Goal: Browse casually: Explore the website without a specific task or goal

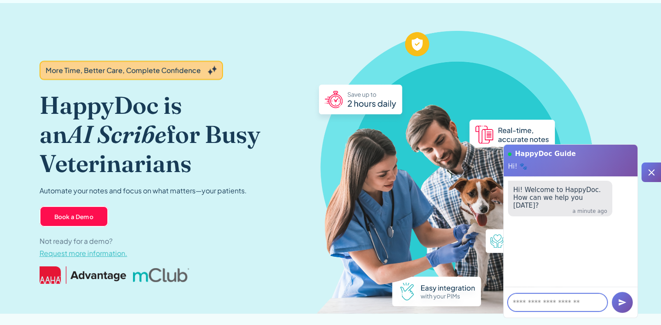
scroll to position [43, 0]
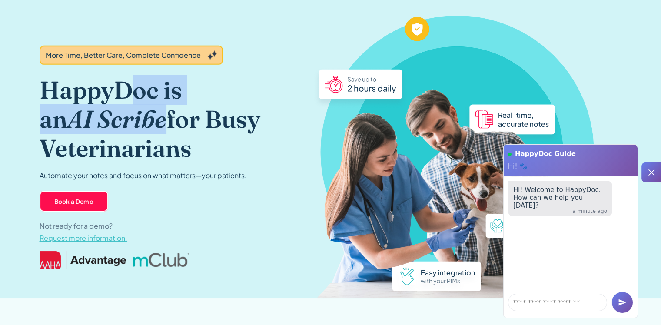
drag, startPoint x: 123, startPoint y: 92, endPoint x: 134, endPoint y: 128, distance: 37.9
click at [134, 128] on h1 "HappyDoc is an AI Scribe for Busy Veterinarians" at bounding box center [161, 119] width 243 height 88
click at [136, 119] on em "AI Scribe" at bounding box center [116, 119] width 99 height 30
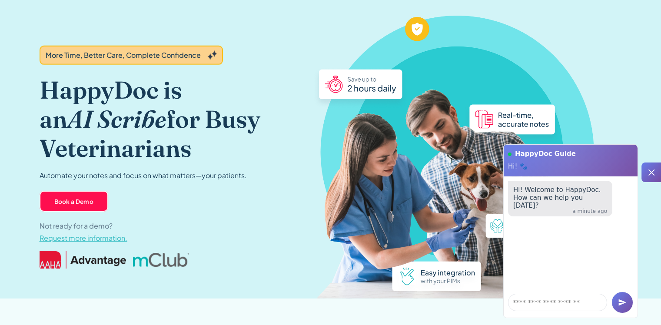
click at [144, 147] on h1 "HappyDoc is an AI Scribe for Busy Veterinarians" at bounding box center [161, 119] width 243 height 88
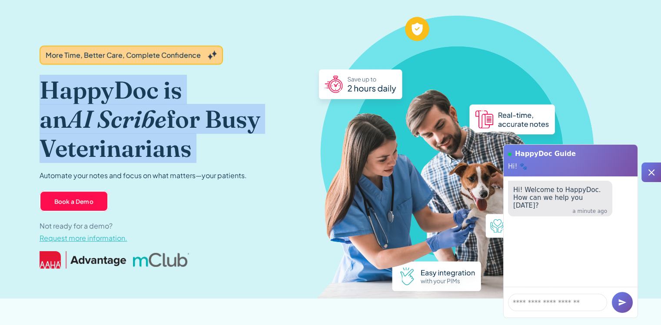
click at [144, 147] on h1 "HappyDoc is an AI Scribe for Busy Veterinarians" at bounding box center [161, 119] width 243 height 88
click at [145, 146] on h1 "HappyDoc is an AI Scribe for Busy Veterinarians" at bounding box center [161, 119] width 243 height 88
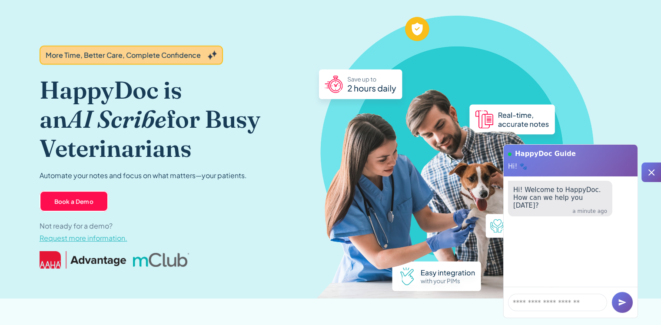
click at [653, 174] on icon at bounding box center [651, 172] width 6 height 6
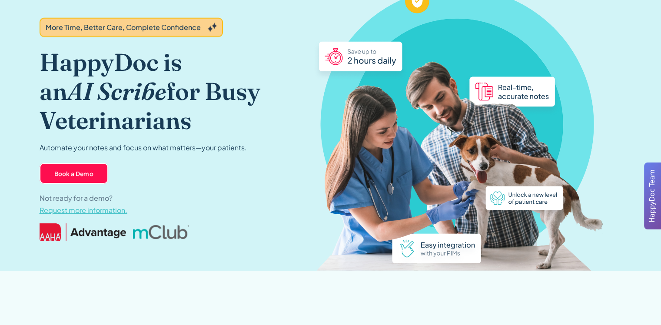
scroll to position [87, 0]
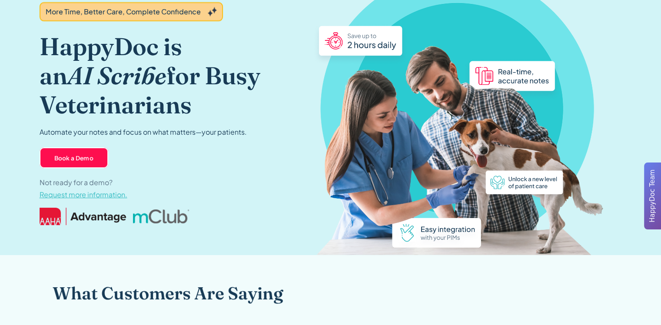
click at [530, 185] on img at bounding box center [457, 118] width 296 height 273
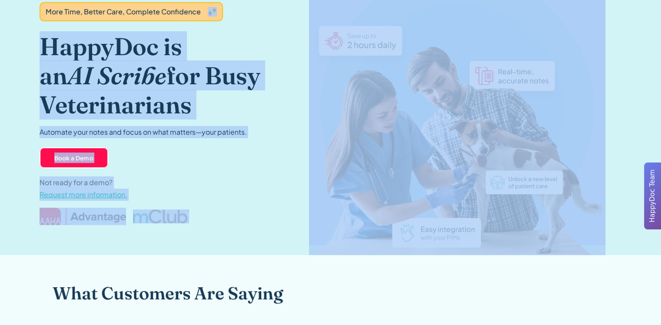
drag, startPoint x: 284, startPoint y: 49, endPoint x: 572, endPoint y: 279, distance: 368.4
click at [537, 247] on div "More Time, Better Care, Complete Confidence HappyDoc is an AI Scribe for Busy V…" at bounding box center [331, 99] width 652 height 311
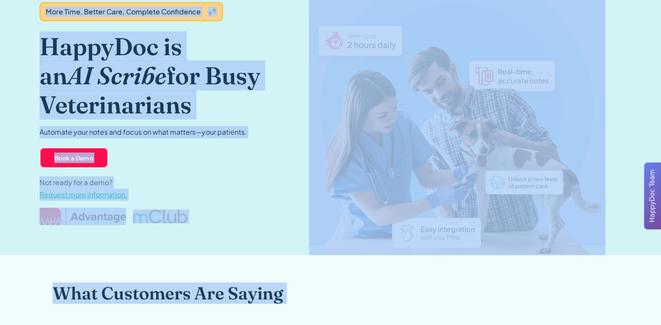
drag, startPoint x: 526, startPoint y: 306, endPoint x: 37, endPoint y: 14, distance: 569.7
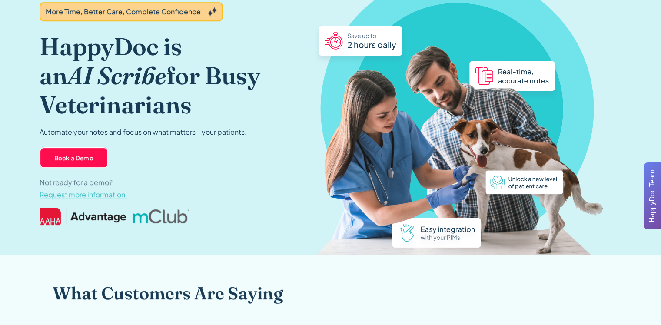
click at [32, 14] on div "More Time, Better Care, Complete Confidence HappyDoc is an AI Scribe for Busy V…" at bounding box center [331, 99] width 652 height 311
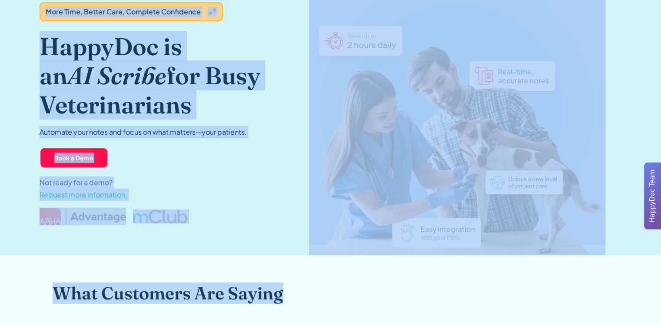
drag, startPoint x: 32, startPoint y: 14, endPoint x: 604, endPoint y: 301, distance: 640.4
click at [604, 301] on div "What Customers Are Saying" at bounding box center [331, 293] width 556 height 21
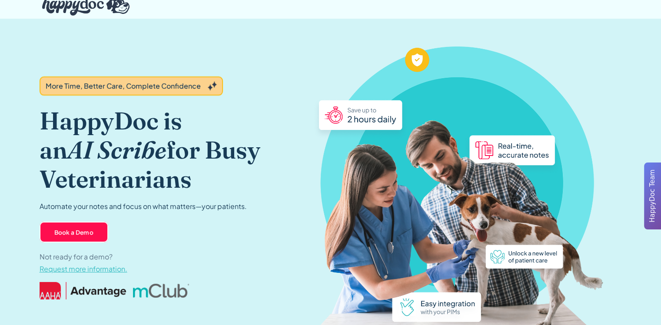
scroll to position [0, 0]
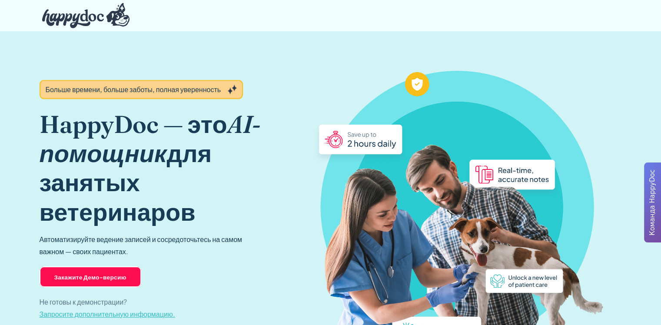
click at [274, 164] on h1 "HappyDoc — это AI-помощник для занятых ветеринаров" at bounding box center [161, 167] width 243 height 117
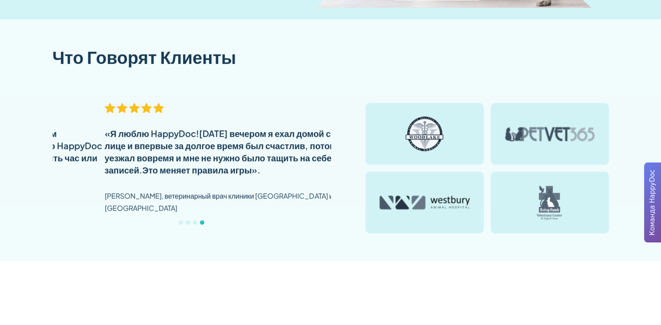
scroll to position [347, 0]
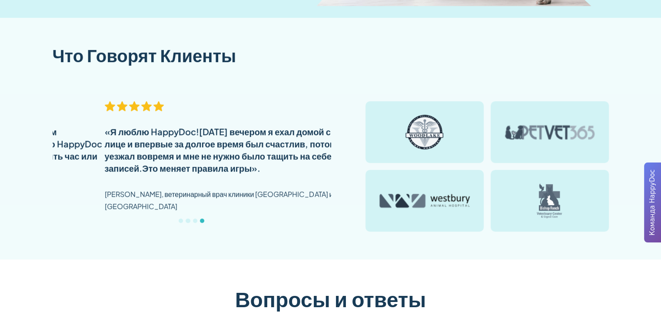
click at [274, 164] on div "«Я люблю HappyDoc! [DATE] вечером я ехал домой с улыбкой на лице и впервые за д…" at bounding box center [244, 150] width 278 height 49
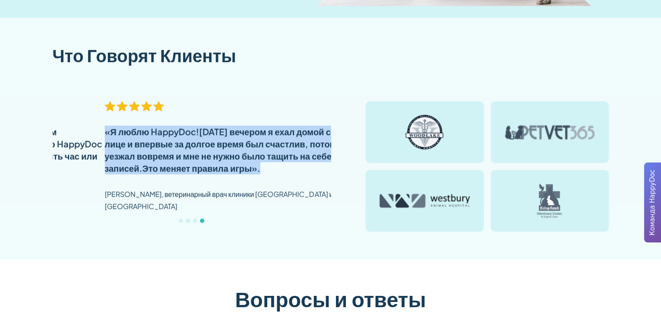
click at [274, 164] on div "«Я люблю HappyDoc! [DATE] вечером я ехал домой с улыбкой на лице и впервые за д…" at bounding box center [244, 150] width 278 height 49
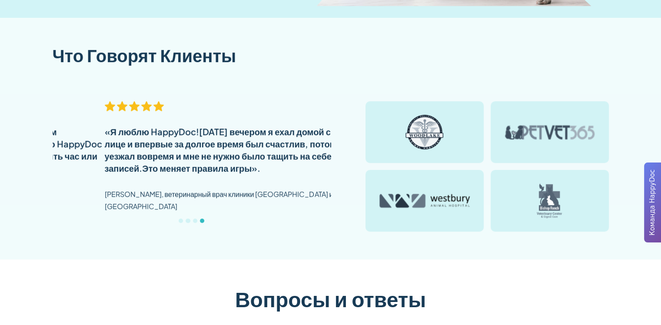
click at [274, 164] on div "«Я люблю HappyDoc! [DATE] вечером я ехал домой с улыбкой на лице и впервые за д…" at bounding box center [244, 150] width 278 height 49
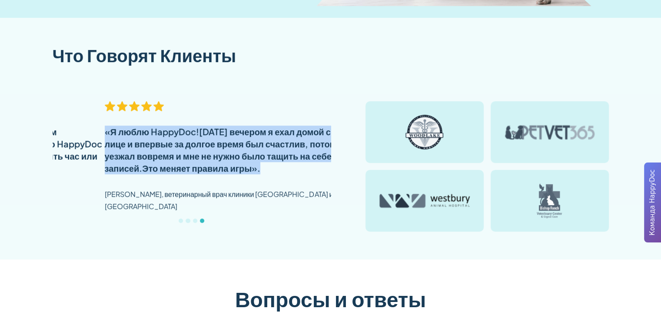
click at [274, 164] on div "«Я люблю HappyDoc! [DATE] вечером я ехал домой с улыбкой на лице и впервые за д…" at bounding box center [244, 150] width 278 height 49
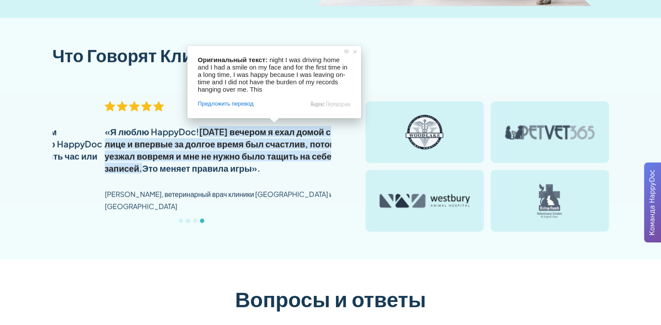
click at [278, 175] on div "«Я люблю HappyDoc! [DATE] вечером я ехал домой с улыбкой на лице и впервые за д…" at bounding box center [244, 160] width 278 height 118
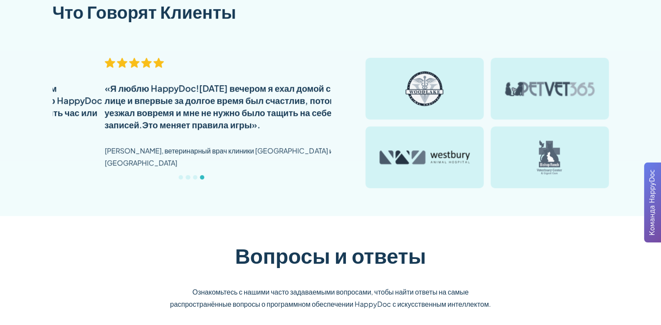
scroll to position [608, 0]
